Goal: Find specific page/section: Find specific page/section

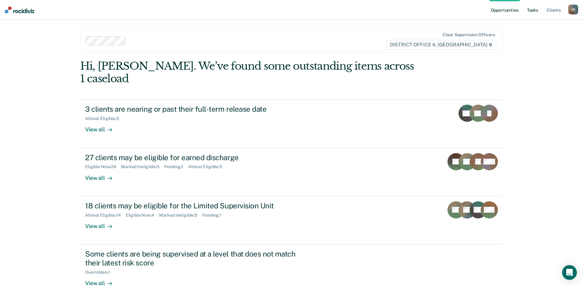
click at [536, 11] on link "Tasks" at bounding box center [532, 10] width 14 height 20
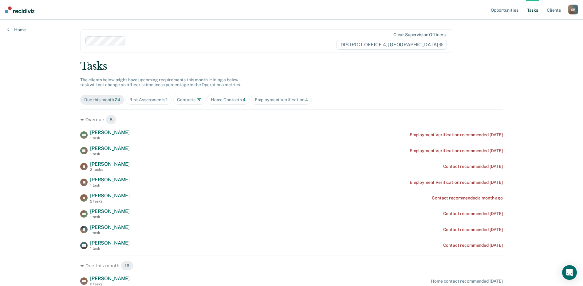
click at [218, 99] on div "Home Contacts 4" at bounding box center [228, 99] width 35 height 5
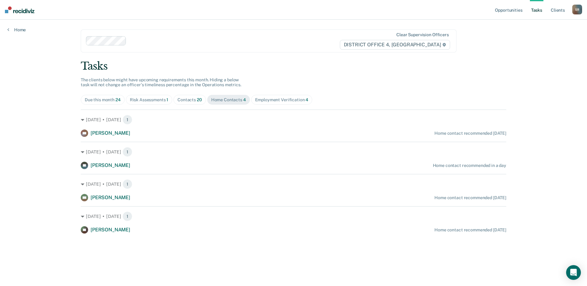
click at [187, 99] on div "Contacts 20" at bounding box center [189, 99] width 25 height 5
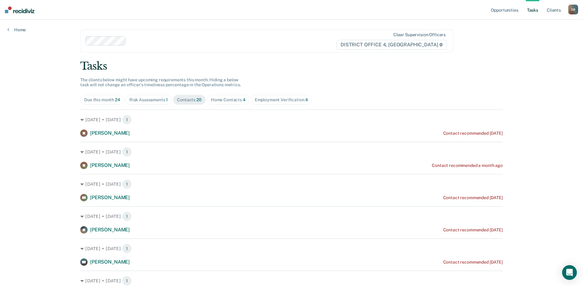
click at [222, 102] on div "Home Contacts 4" at bounding box center [228, 99] width 35 height 5
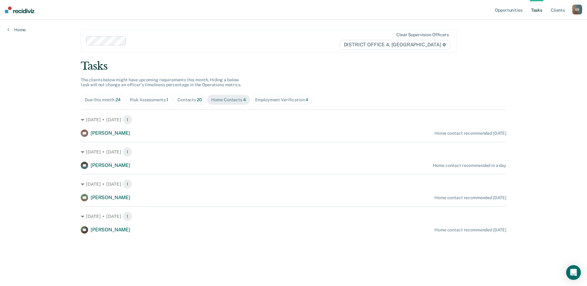
click at [189, 102] on div "Contacts 20" at bounding box center [189, 99] width 25 height 5
